Goal: Task Accomplishment & Management: Use online tool/utility

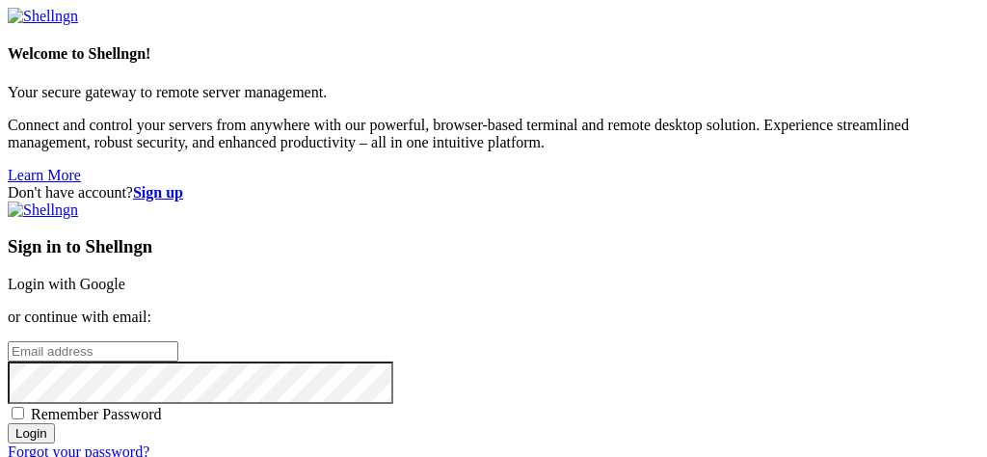
click at [125, 276] on link "Login with Google" at bounding box center [67, 284] width 118 height 16
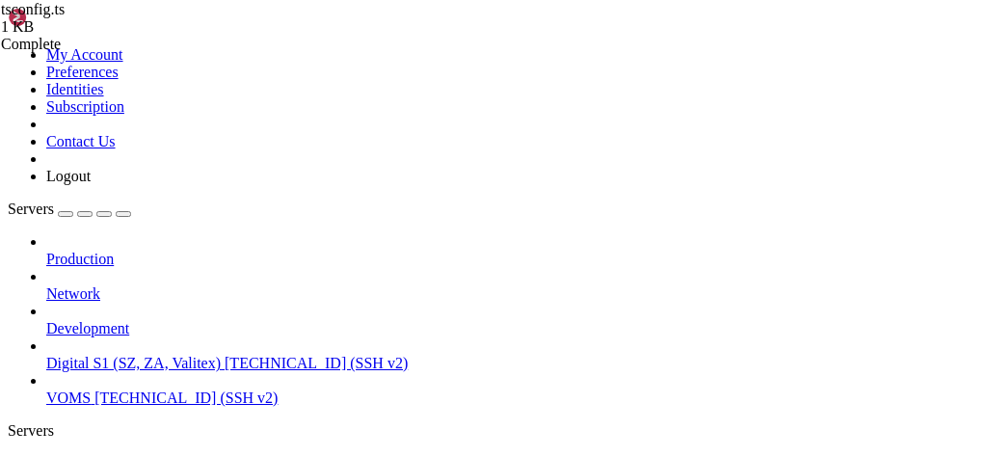
scroll to position [116534, 0]
click at [123, 214] on icon "button" at bounding box center [123, 214] width 0 height 0
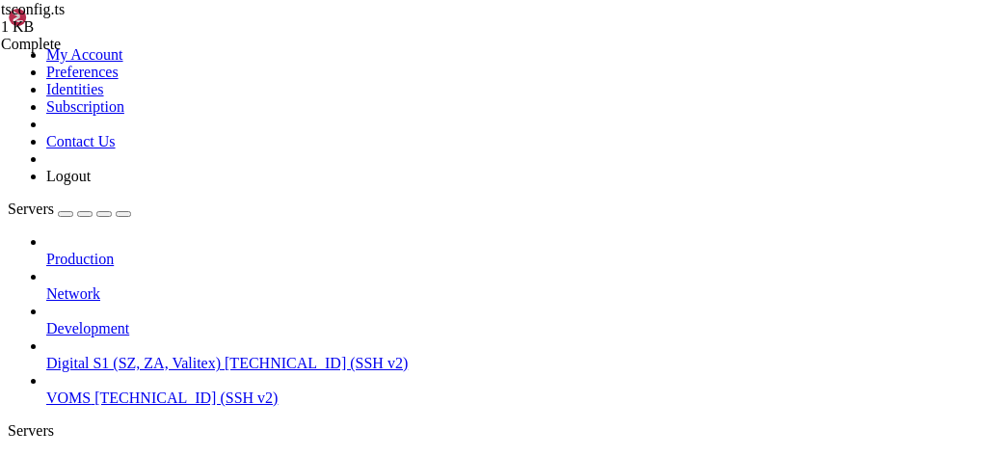
drag, startPoint x: 534, startPoint y: 910, endPoint x: 452, endPoint y: 925, distance: 83.4
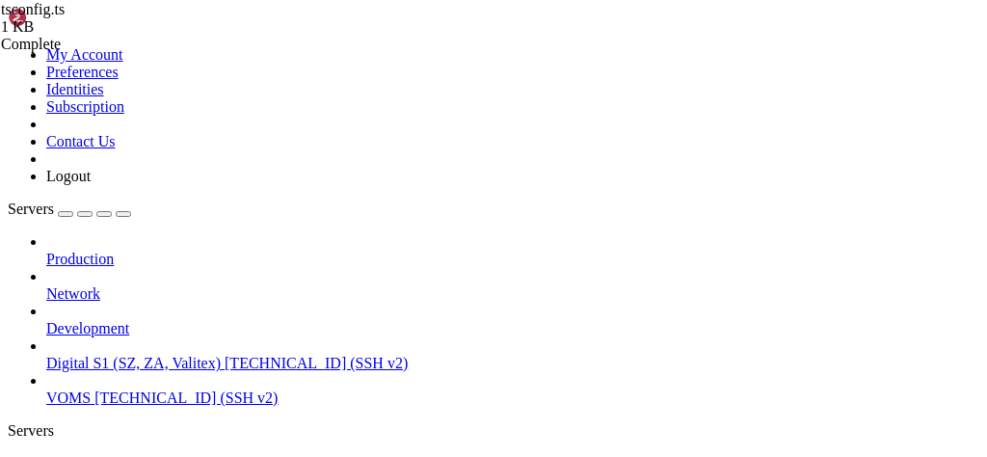
scroll to position [117324, 0]
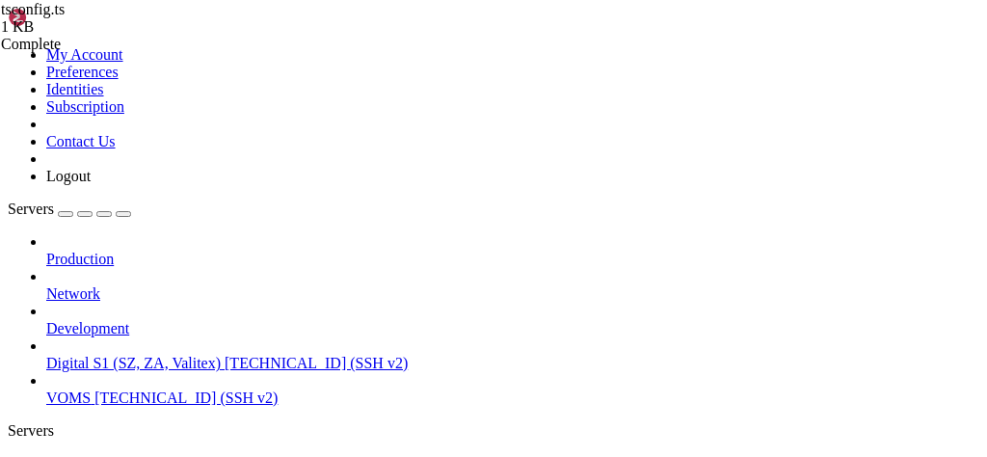
drag, startPoint x: 77, startPoint y: 1055, endPoint x: 843, endPoint y: 1089, distance: 766.9
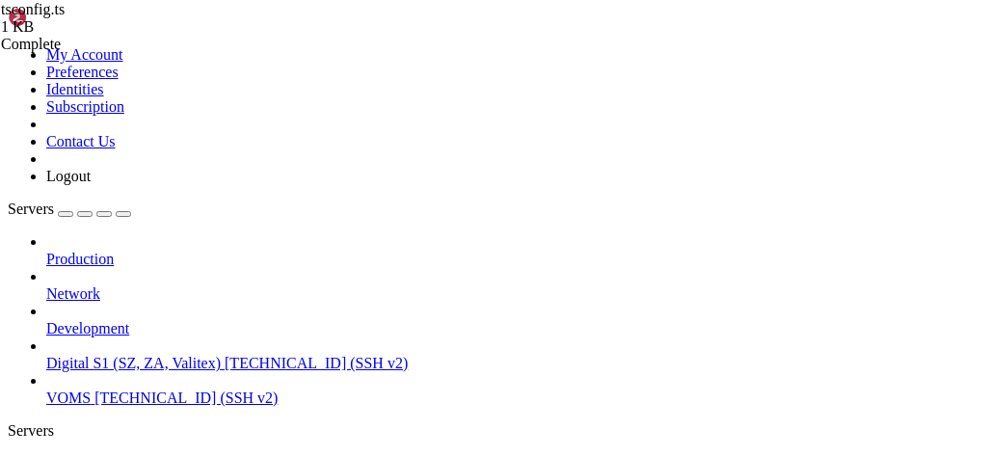
drag, startPoint x: 140, startPoint y: 934, endPoint x: 830, endPoint y: 1094, distance: 708.3
copy div "INSERT INTO [dbo].[SaleInvoice] ( 0|index | '0913378', 0|index | '', 0|index | …"
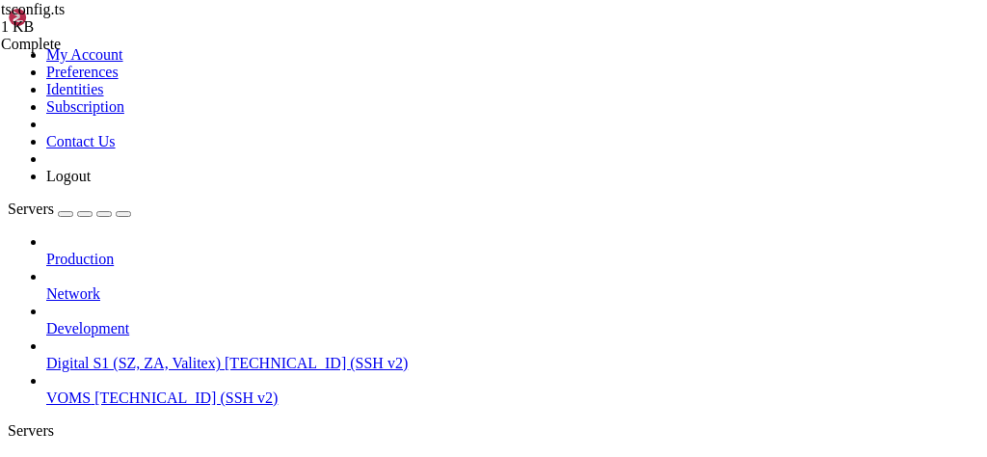
scroll to position [124498, 0]
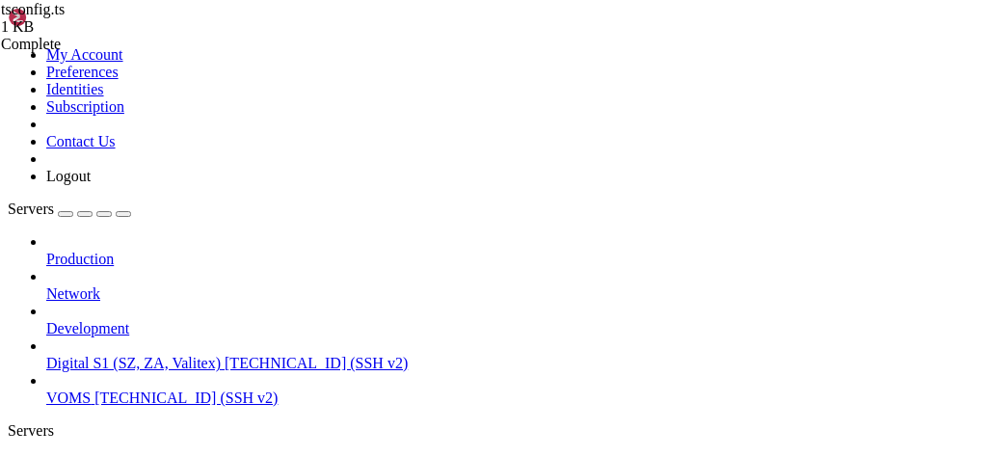
scroll to position [0, 0]
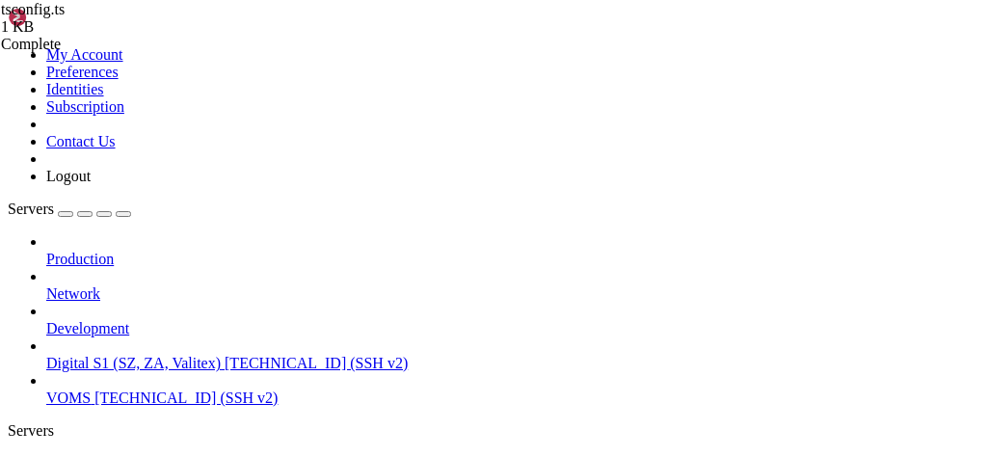
type input "/var/www/digitalinvoicing/src/digital-invoice-v1"
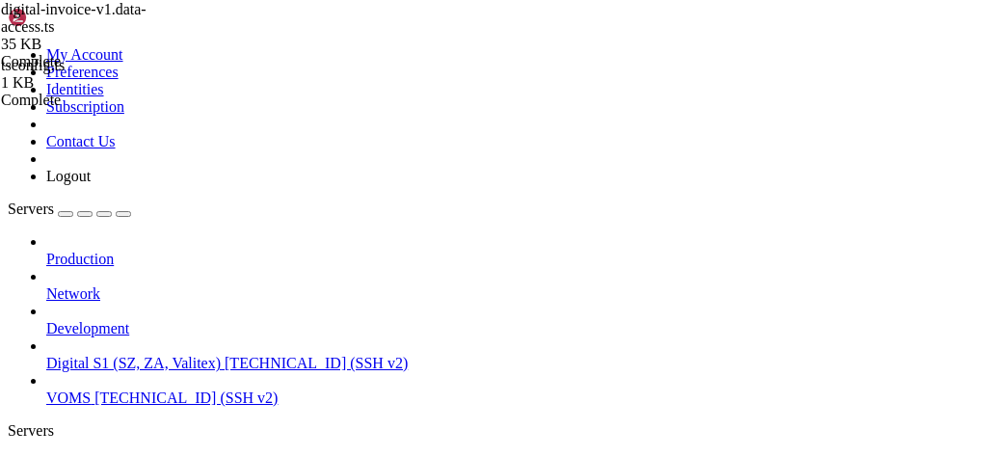
scroll to position [7720, 0]
type textarea "'${req.body.invoiceDate}',"
type input "_sb"
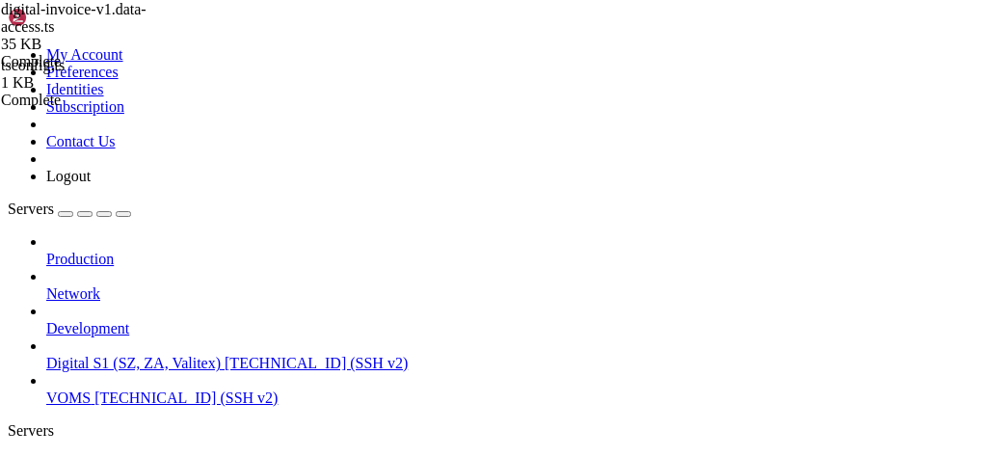
type textarea "// POST: validateinvoicedata_sb -> Tables: SaleInvoice + SaleInvoiceDetail"
type textarea "const validateInvoiceDataSB = async (req, res) => { const CompanyID = Number((r…"
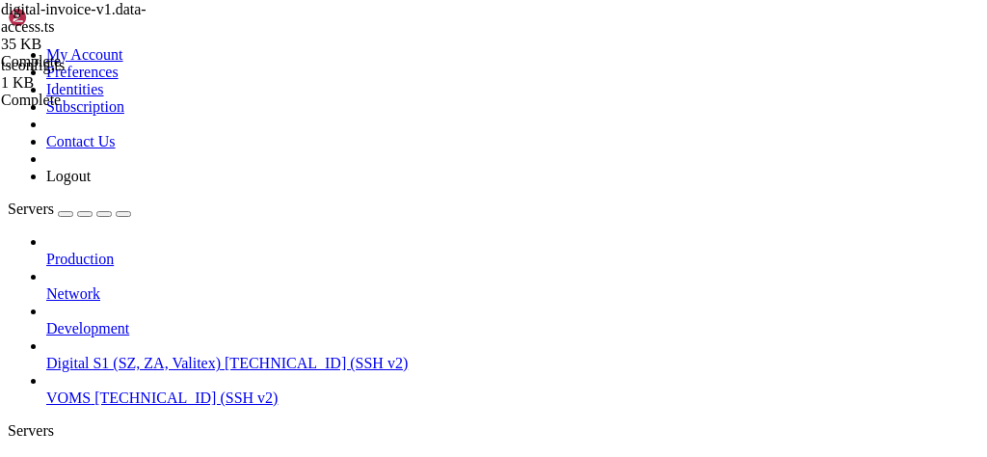
paste textarea "/var/www/digitalinvoicing"
type textarea "/var/www/digitalinvoicing"
paste textarea "};"
type textarea "};"
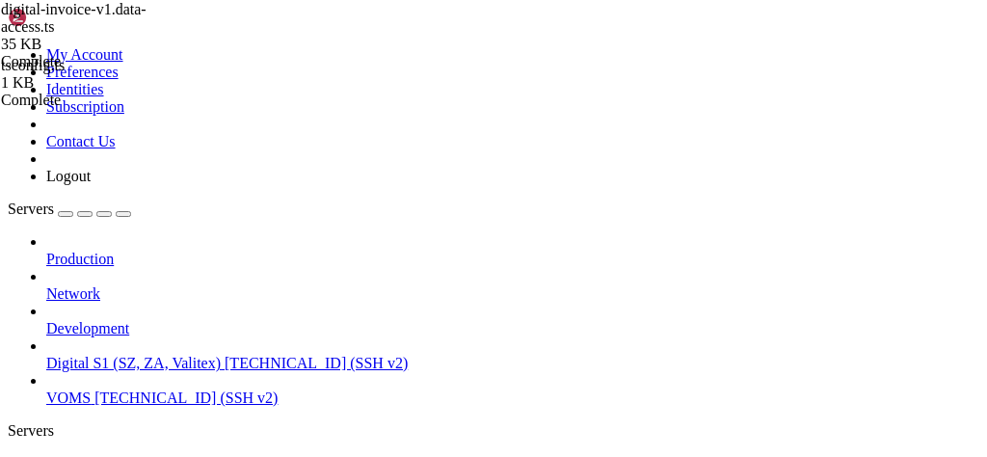
type textarea "} };"
type textarea "};"
paste textarea "};"
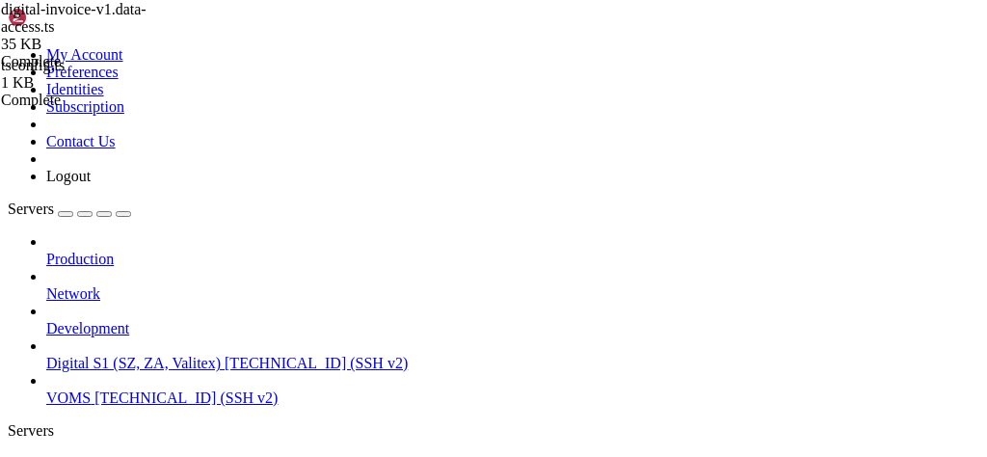
scroll to position [4525, 0]
type textarea "{"
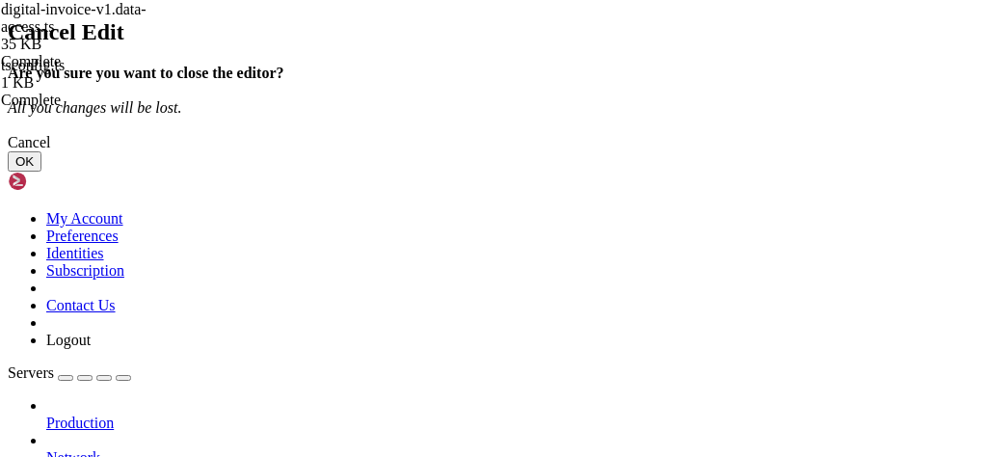
click at [41, 172] on button "OK" at bounding box center [25, 161] width 34 height 20
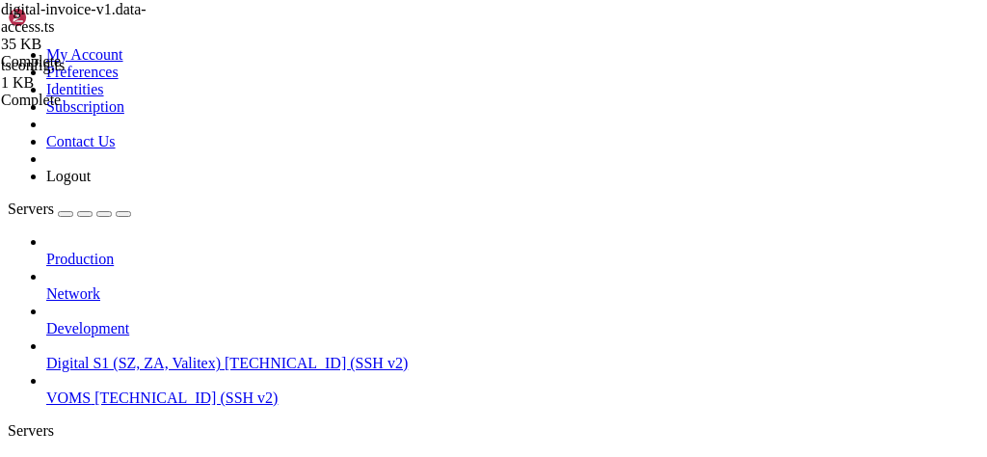
type textarea "return await request.query(query);"
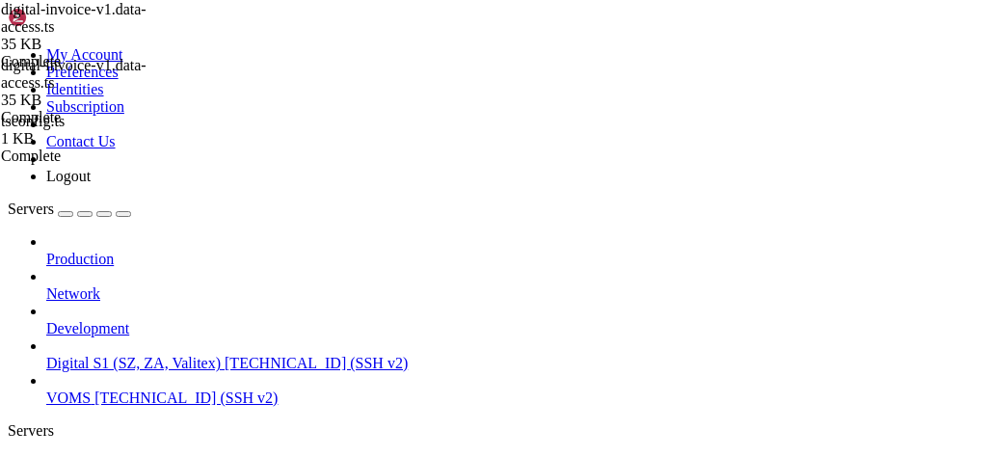
scroll to position [335, 0]
type textarea "}"
type textarea "};"
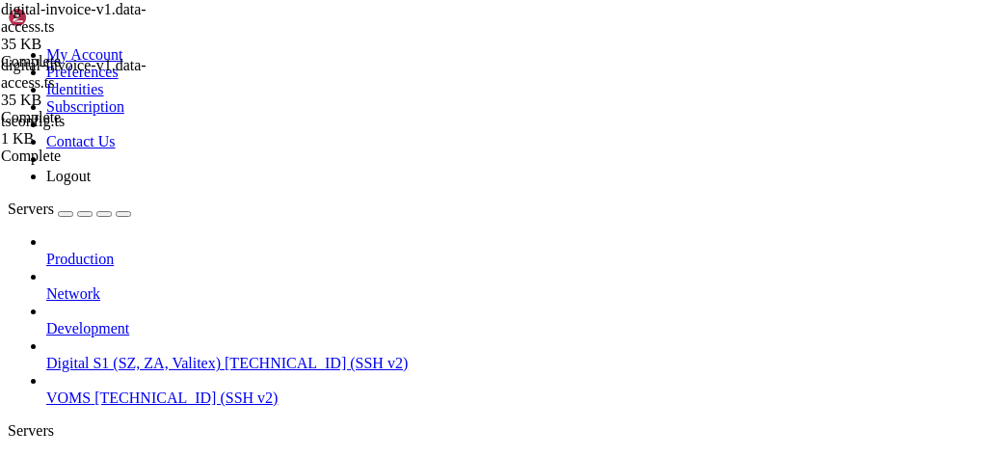
scroll to position [4294, 0]
type textarea "const validateInvoiceDataSB = async (req, res) => {"
type textarea "const validateInvoiceDataSB = async (req, res) => { const CompanyID = Number((r…"
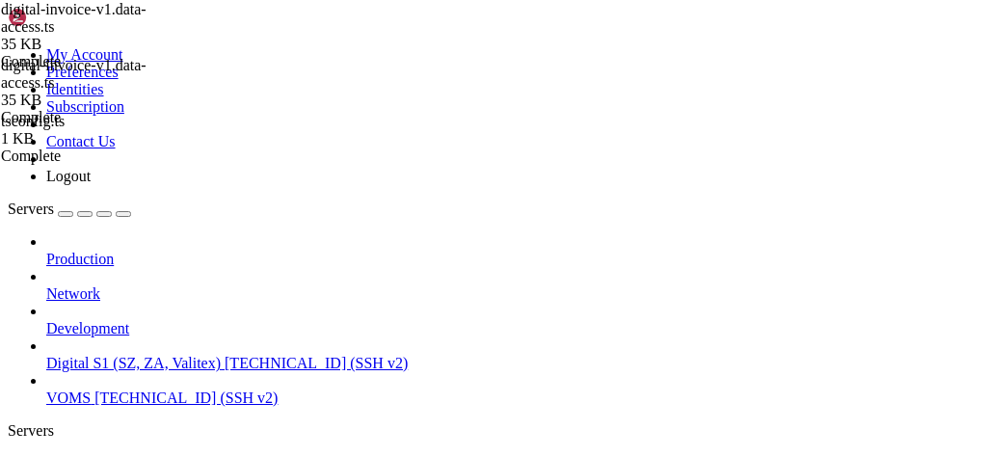
paste textarea "};"
type textarea "} catch (error) {"
type textarea "return [DOMAIN_NAME];"
type textarea "// --- step 2: real request to FBR API ---"
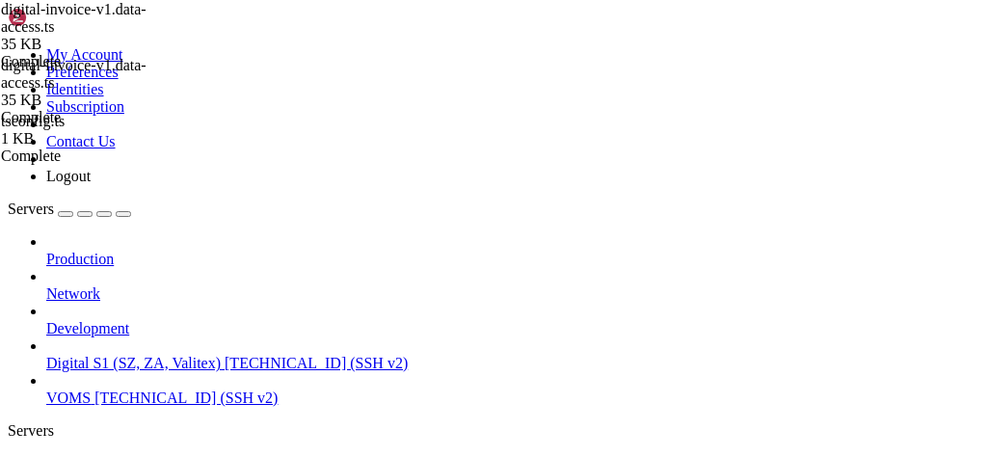
type textarea "// --- step 1: test outbound IP seen by external service ---"
type textarea "// log the actual socket local IP when request goes out"
type textarea "// create https agent bound to the chosen IP"
type textarea "console.log("🔹 Local IP chosen for CompanyID", CompanyID, ":", localIP);"
type textarea "try {"
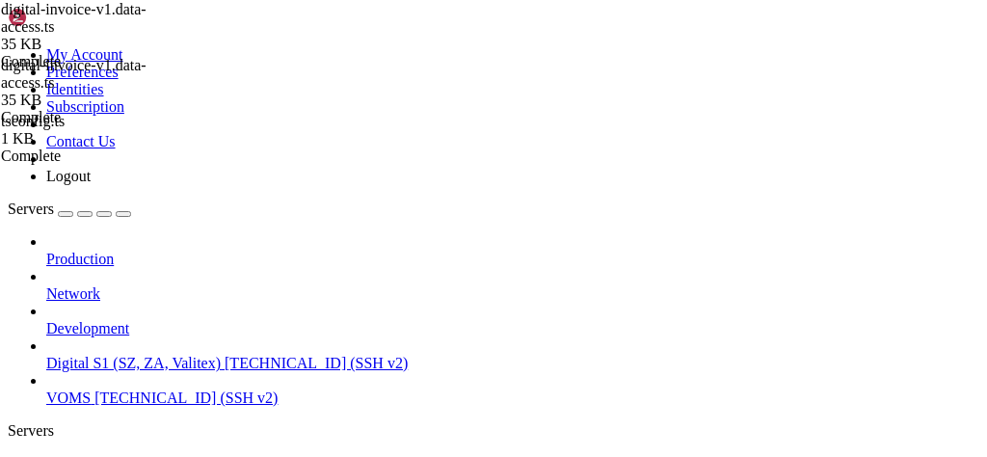
type textarea "// POST: validateinvoicedata_sb -> Tables: SaleInvoice + SaleInvoiceDetail"
type textarea "}"
click at [91, 455] on span "Digital S1 (SZ, ZA, Valitex)" at bounding box center [133, 463] width 174 height 16
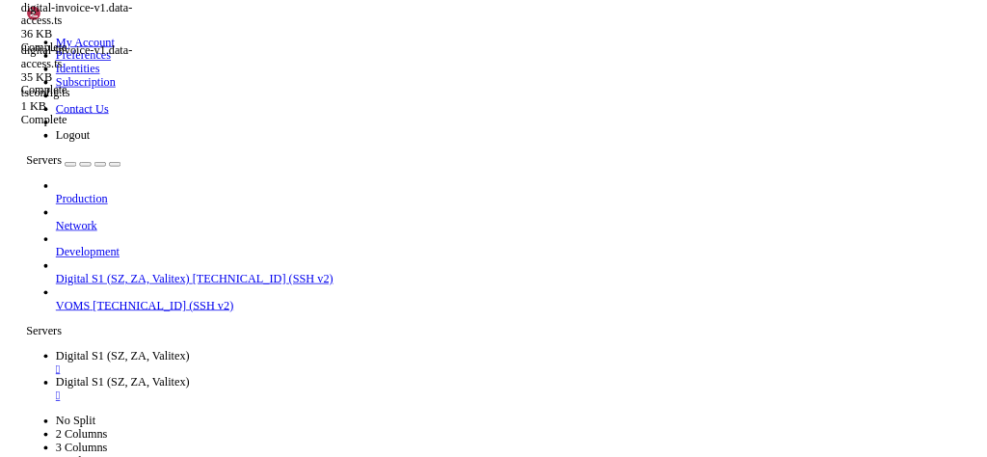
scroll to position [124711, 0]
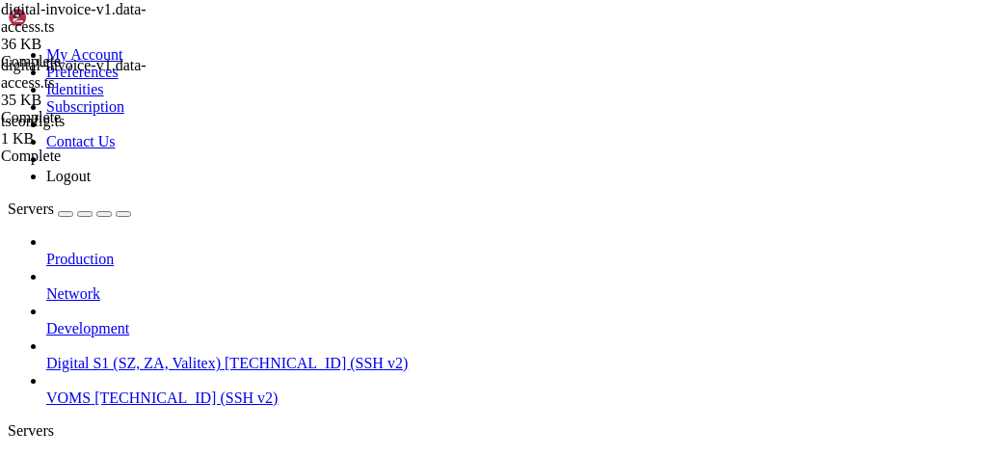
click at [120, 455] on span "Digital S1 (SZ, ZA, Valitex)" at bounding box center [133, 463] width 174 height 16
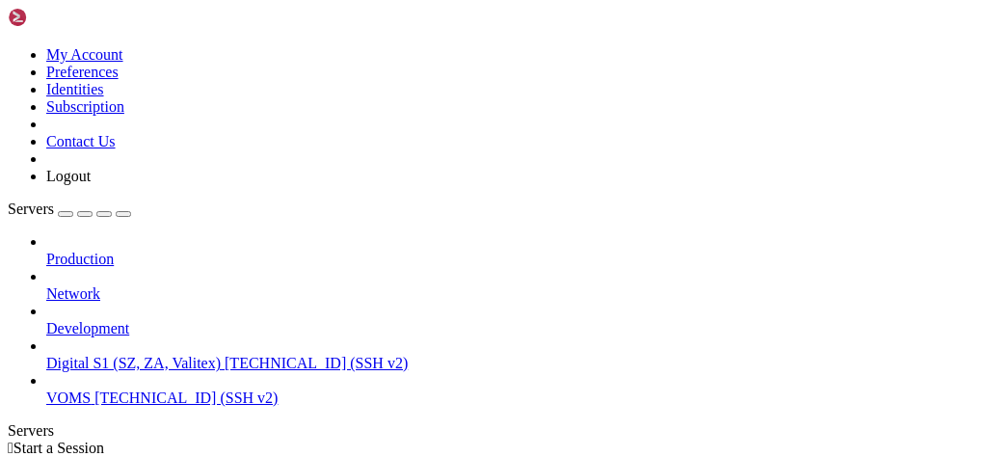
click at [15, 422] on div "Servers" at bounding box center [493, 430] width 971 height 17
click at [225, 355] on span "[TECHNICAL_ID] (SSH v2)" at bounding box center [316, 363] width 183 height 16
click at [123, 214] on icon "button" at bounding box center [123, 214] width 0 height 0
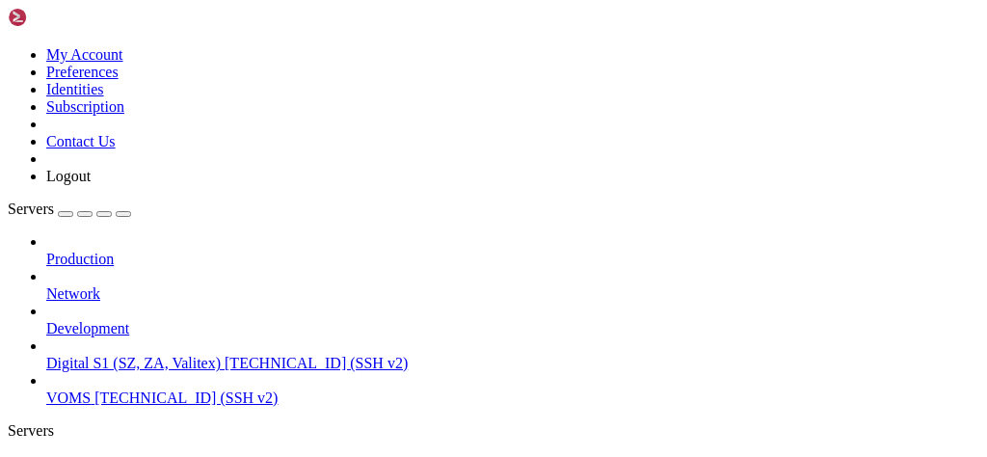
drag, startPoint x: 100, startPoint y: 1088, endPoint x: 707, endPoint y: 1105, distance: 607.4
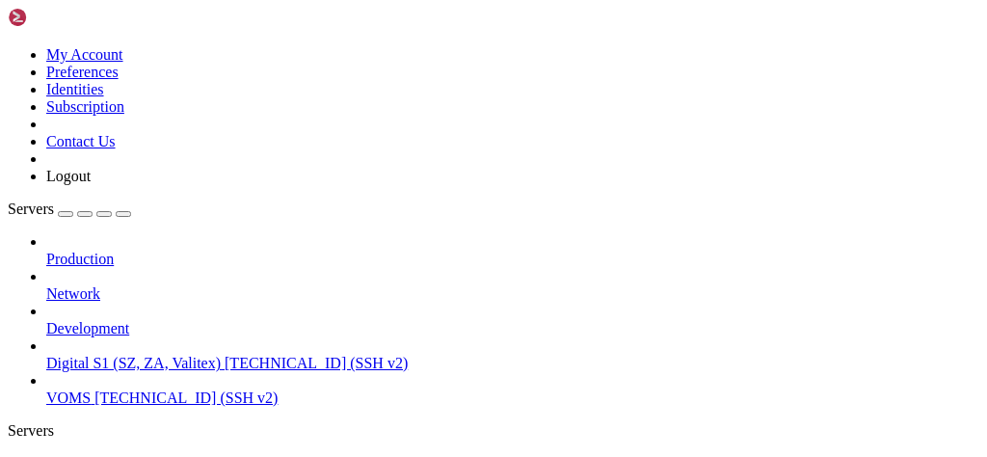
drag, startPoint x: 14, startPoint y: 1088, endPoint x: 718, endPoint y: 1125, distance: 704.5
drag, startPoint x: 962, startPoint y: 1125, endPoint x: 890, endPoint y: 1240, distance: 135.9
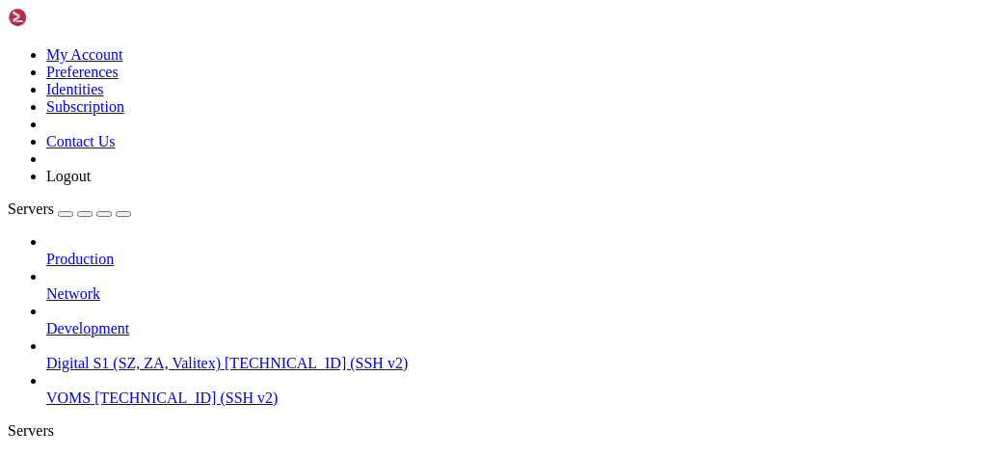
drag, startPoint x: 309, startPoint y: 879, endPoint x: 945, endPoint y: 916, distance: 637.1
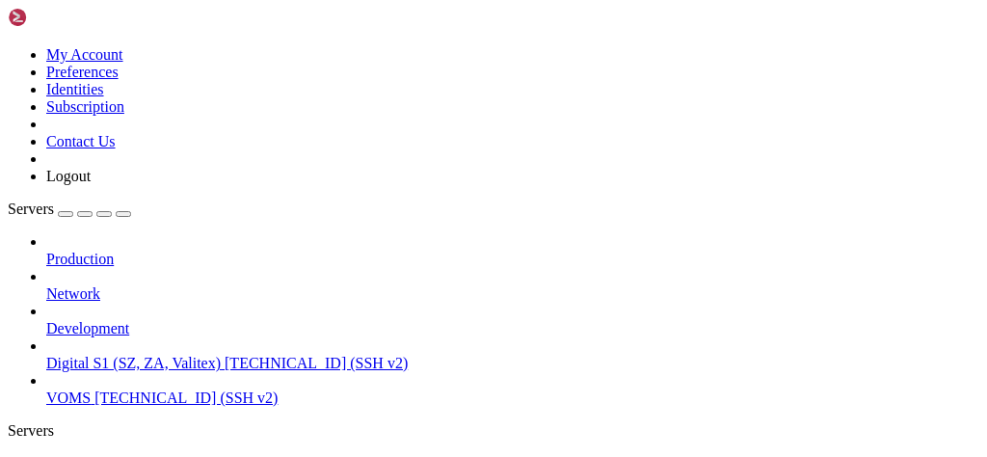
drag, startPoint x: 144, startPoint y: 1103, endPoint x: 12, endPoint y: 1105, distance: 132.1
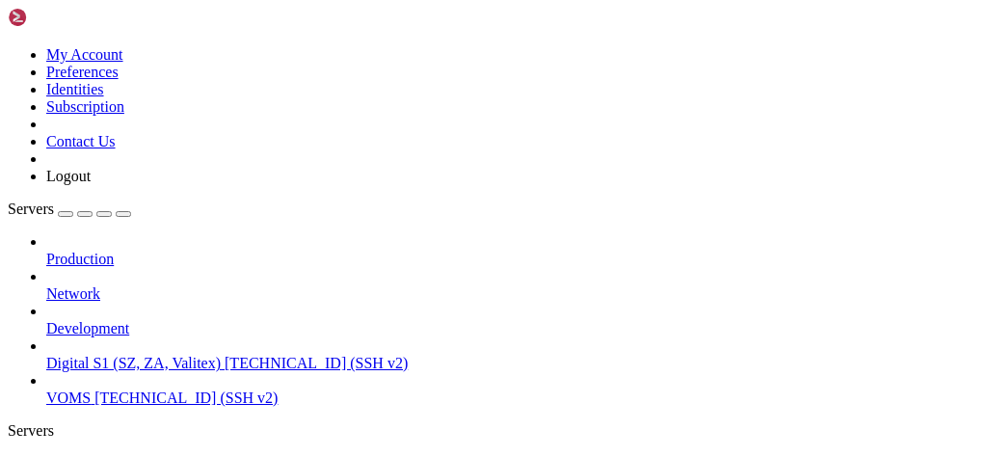
drag, startPoint x: 16, startPoint y: 1106, endPoint x: 144, endPoint y: 1103, distance: 127.2
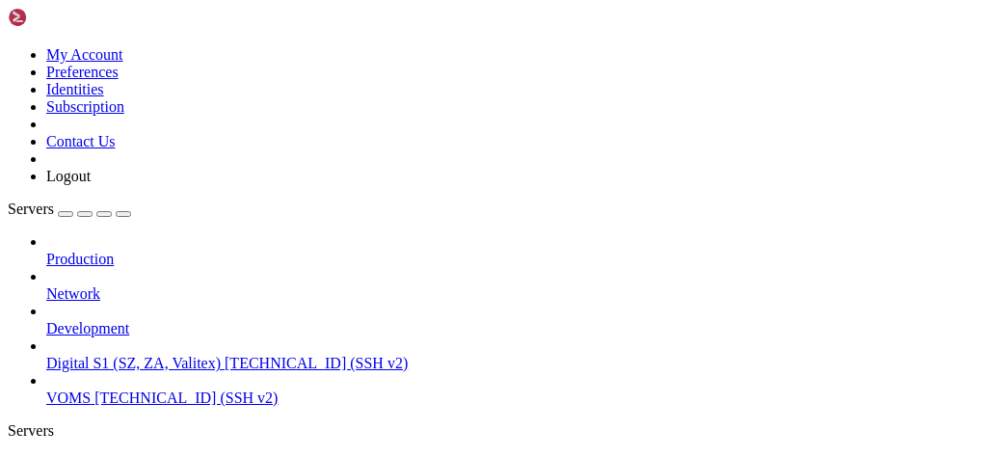
drag, startPoint x: 964, startPoint y: 1118, endPoint x: 983, endPoint y: 1241, distance: 124.9
